Goal: Information Seeking & Learning: Learn about a topic

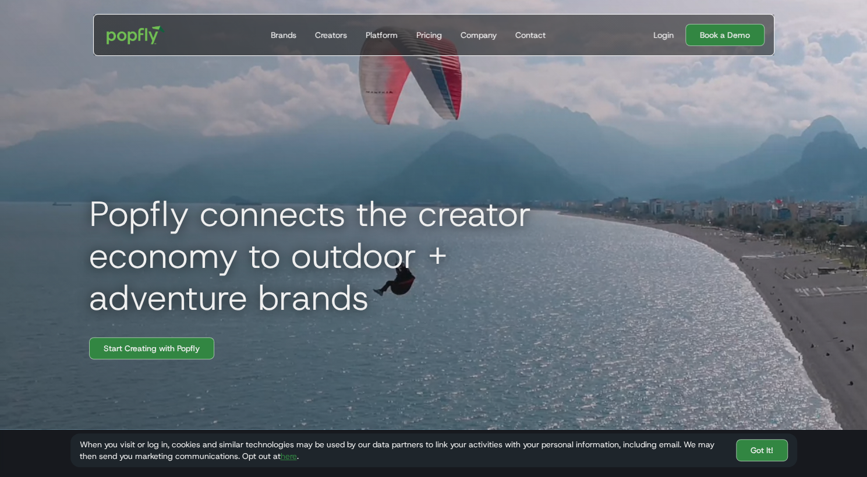
scroll to position [58, 0]
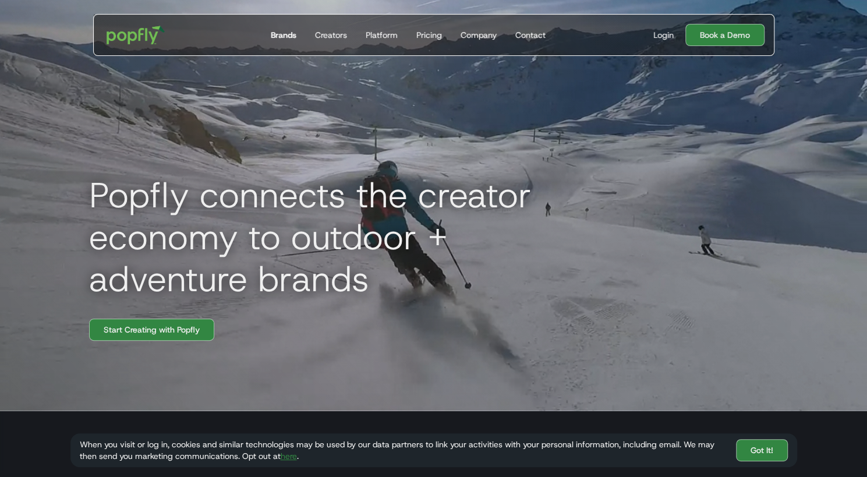
click at [289, 31] on div "Brands" at bounding box center [284, 35] width 26 height 12
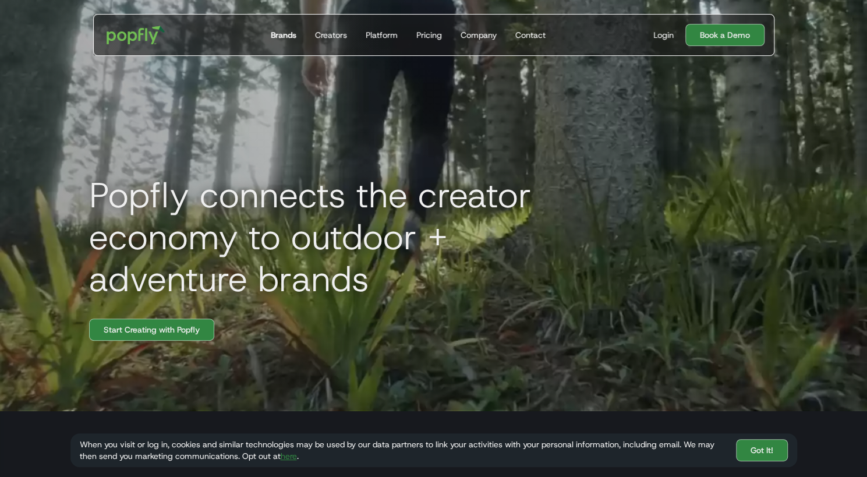
click at [289, 31] on div "Brands" at bounding box center [284, 35] width 26 height 12
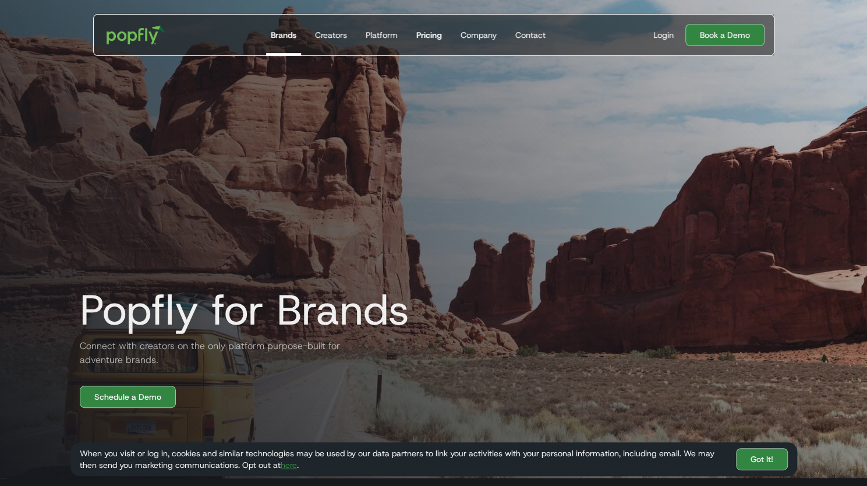
click at [420, 39] on div "Pricing" at bounding box center [429, 35] width 26 height 12
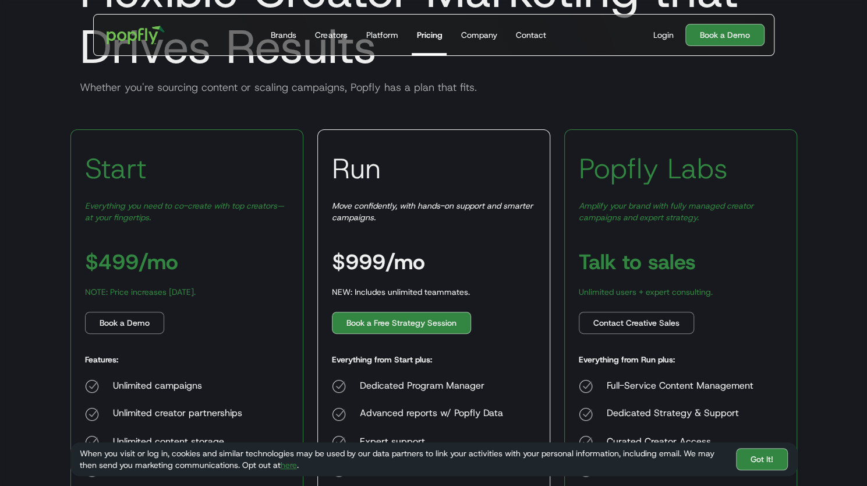
scroll to position [116, 0]
